Goal: Task Accomplishment & Management: Complete application form

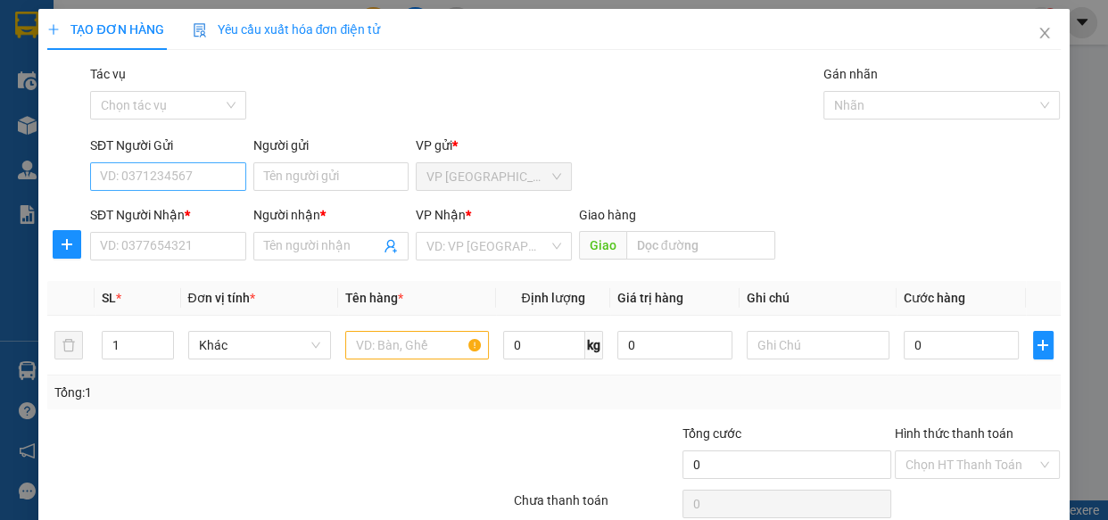
click at [161, 169] on input "SĐT Người Gửi" at bounding box center [168, 176] width 156 height 29
click at [987, 349] on input "0" at bounding box center [961, 345] width 115 height 29
type input "4"
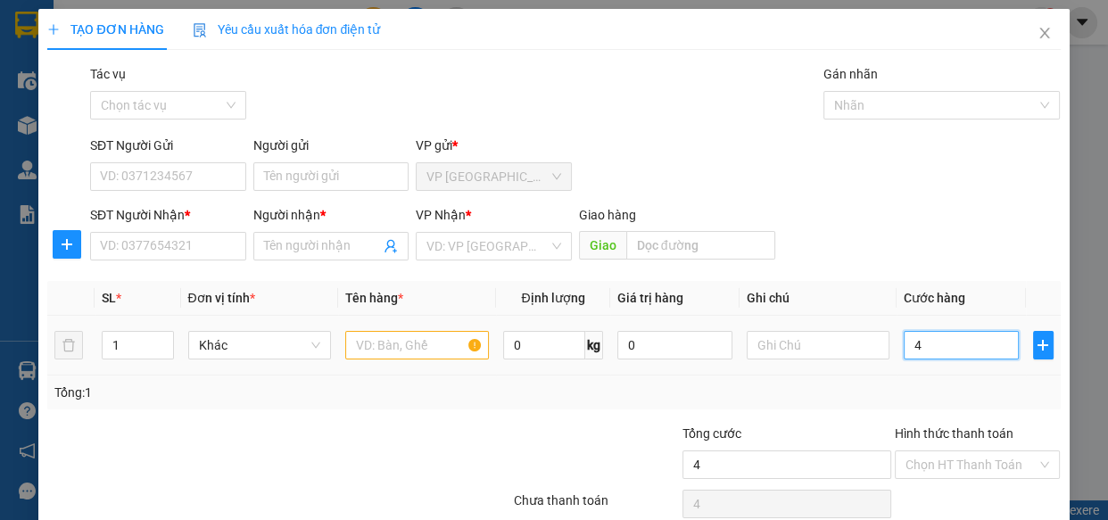
type input "40"
type input "400"
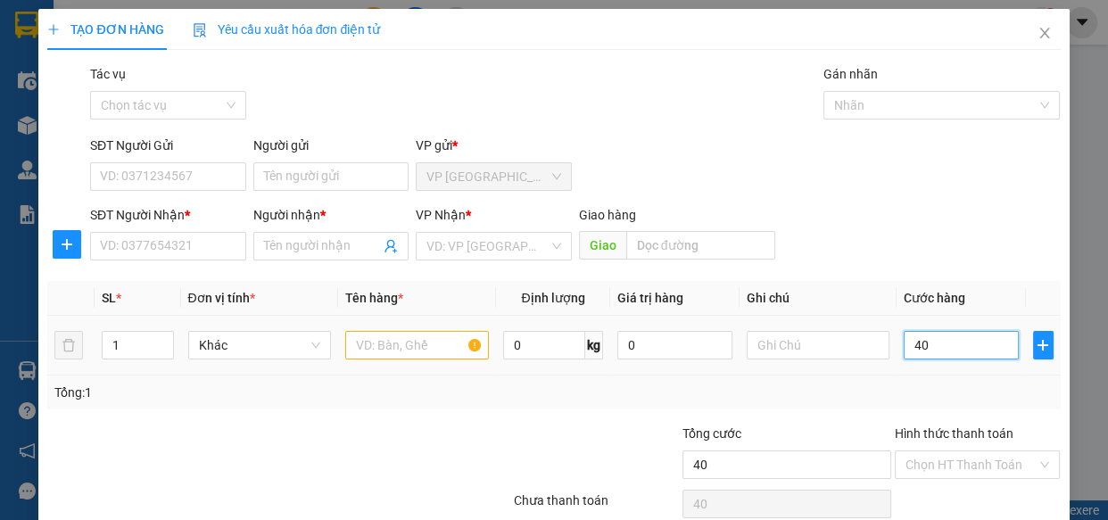
type input "400"
type input "4.000"
type input "40.000"
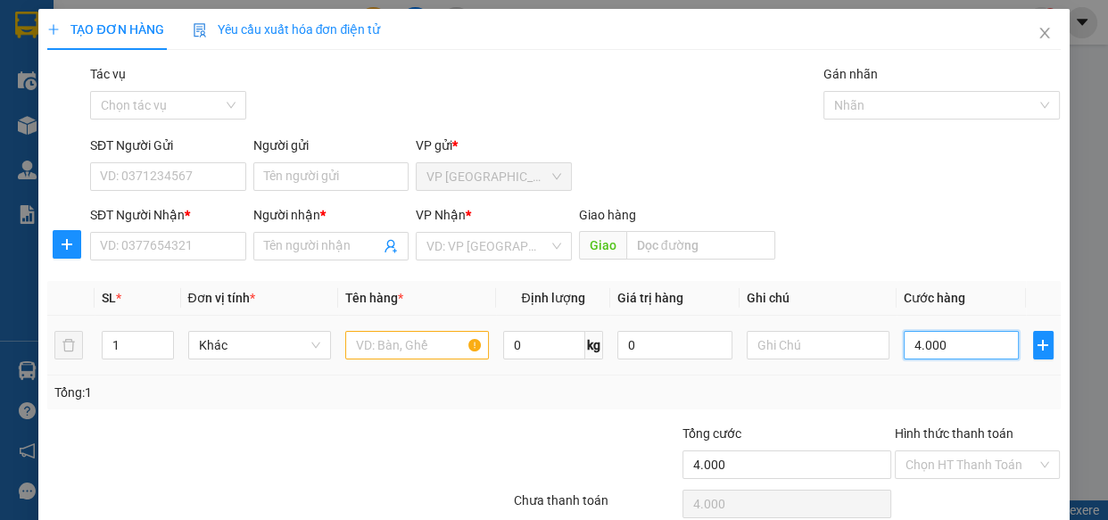
type input "40.000"
click at [205, 179] on input "SĐT Người Gửi" at bounding box center [168, 176] width 156 height 29
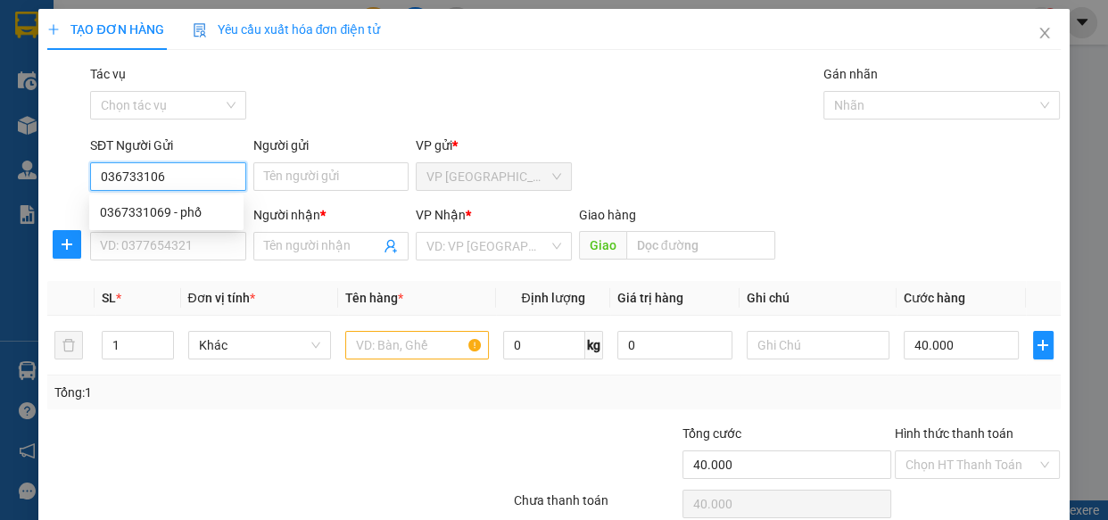
type input "0367331069"
click at [210, 215] on div "0367331069 - phố" at bounding box center [166, 213] width 133 height 20
type input "phố"
type input "0372229493"
type input "luân"
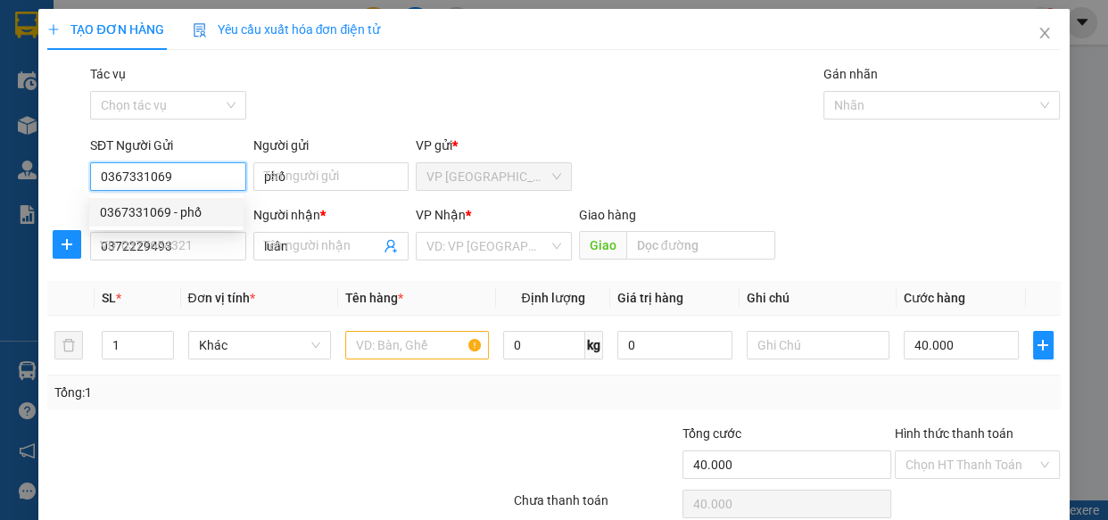
type input "30.000"
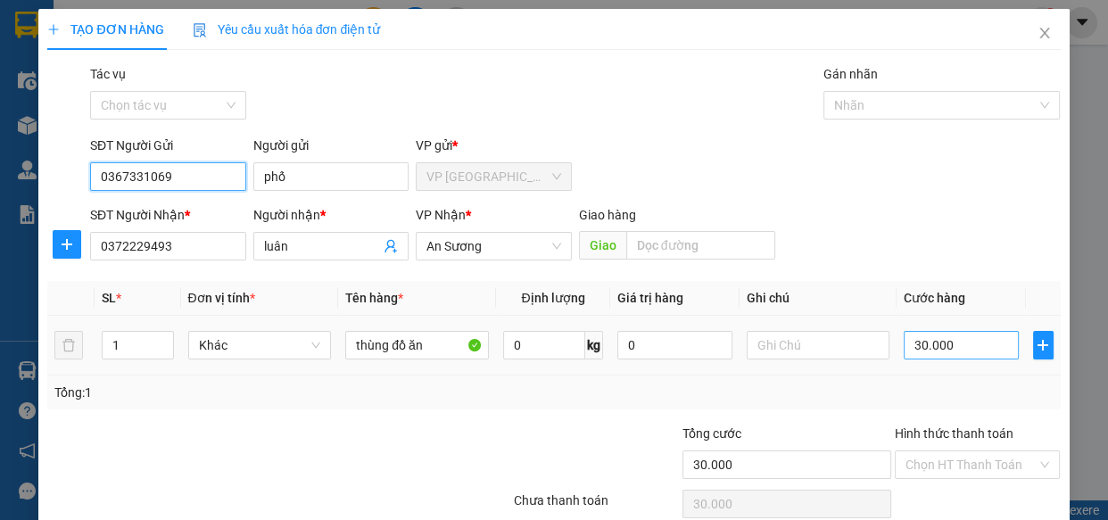
type input "0367331069"
click at [964, 343] on input "30.000" at bounding box center [961, 345] width 115 height 29
type input "4"
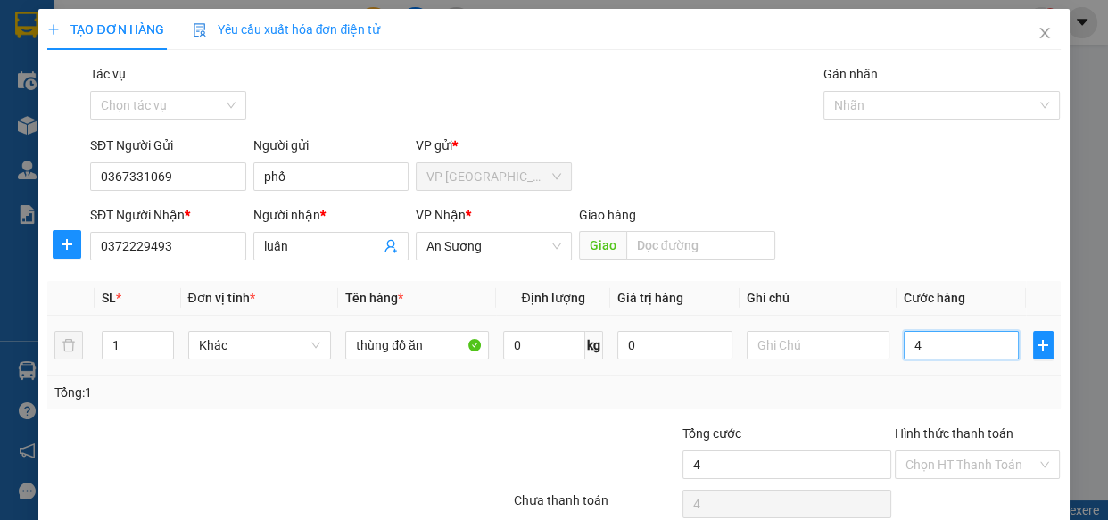
type input "40"
type input "400"
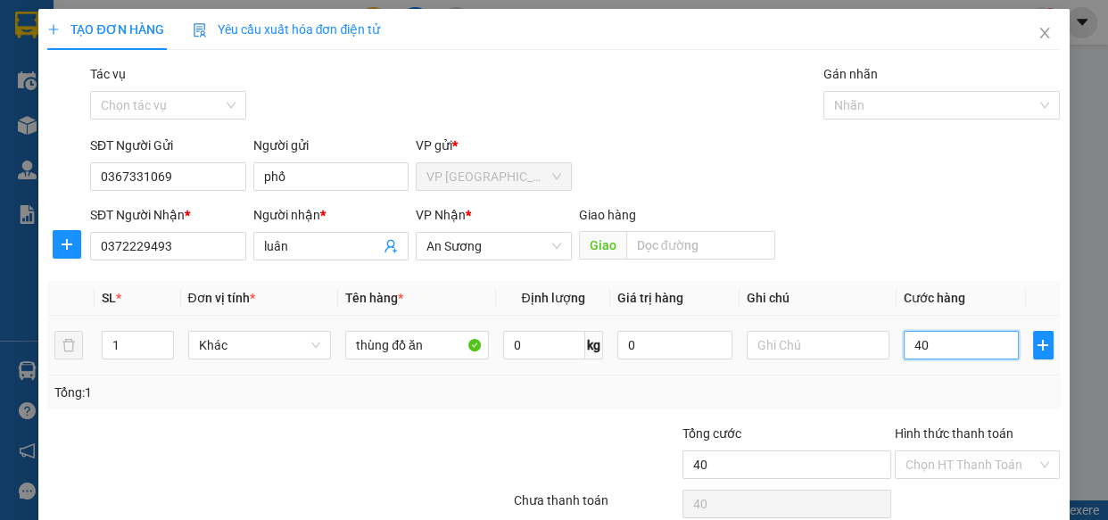
type input "400"
type input "4.000"
type input "40.000"
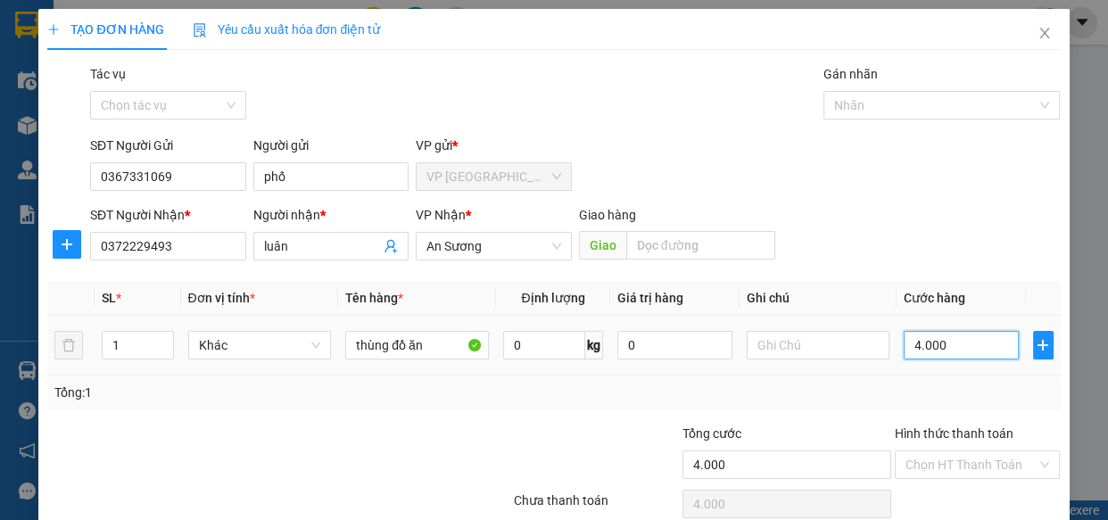
type input "40.000"
click at [982, 460] on input "Hình thức thanh toán" at bounding box center [972, 464] width 132 height 27
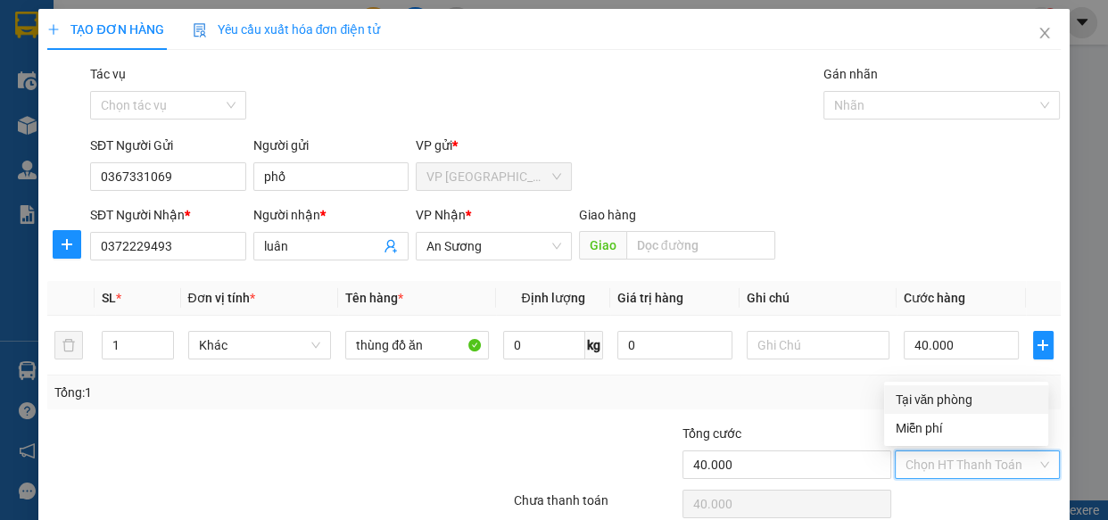
click at [972, 398] on div "Tại văn phòng" at bounding box center [966, 400] width 143 height 20
type input "0"
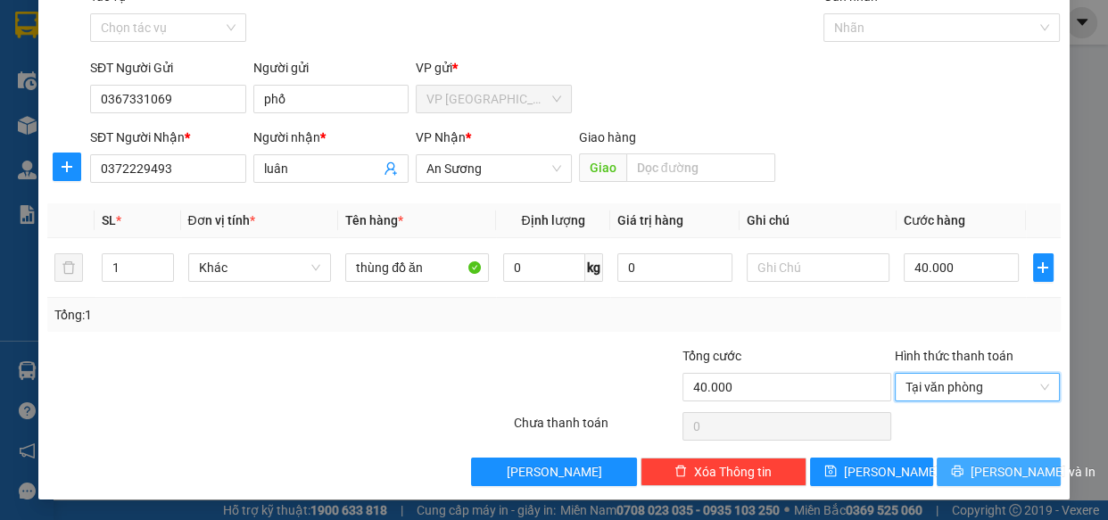
click at [971, 473] on button "[PERSON_NAME] và In" at bounding box center [998, 472] width 123 height 29
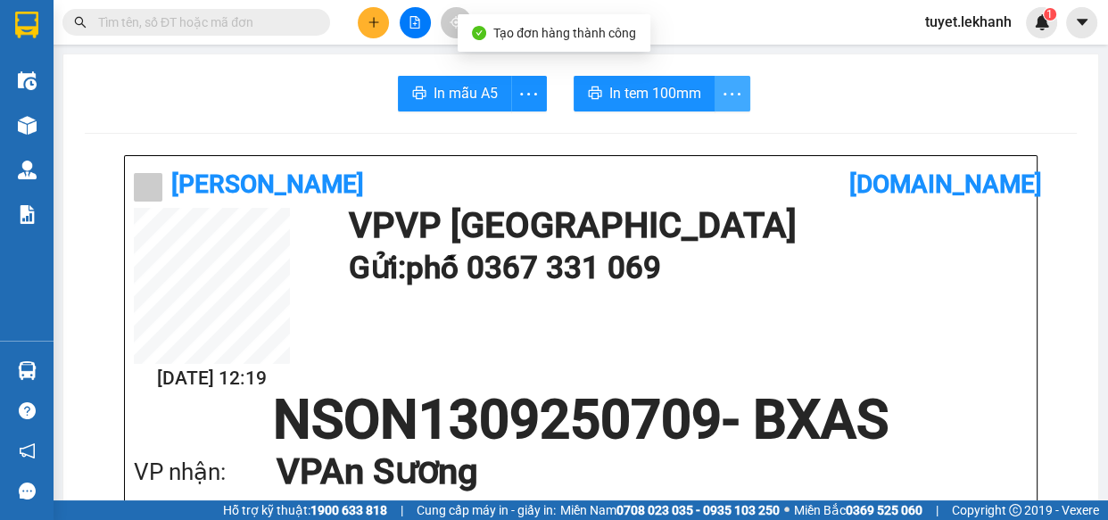
click at [730, 89] on icon "more" at bounding box center [732, 94] width 22 height 22
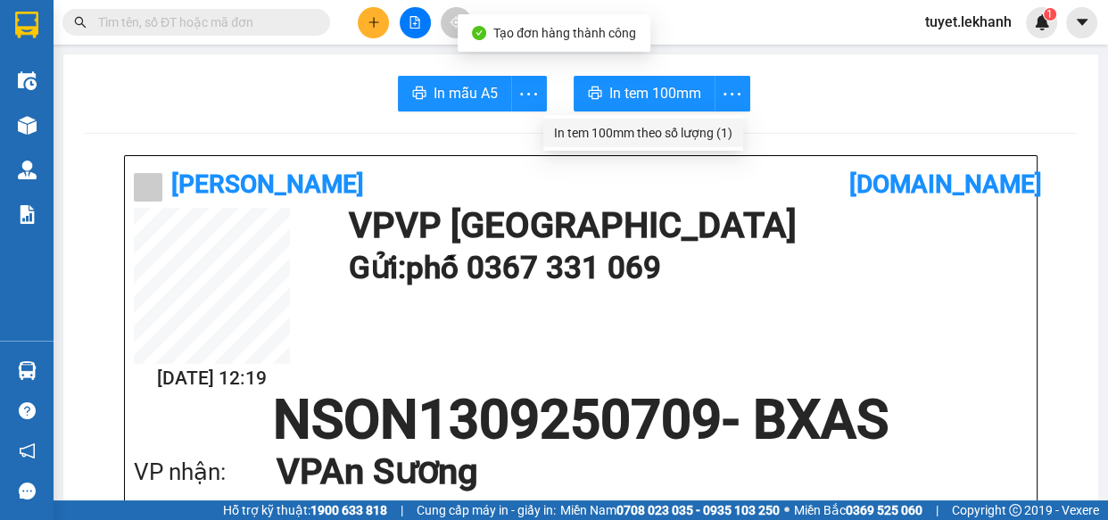
click at [726, 134] on div "In tem 100mm theo số lượng (1)" at bounding box center [643, 133] width 178 height 20
